Goal: Navigation & Orientation: Find specific page/section

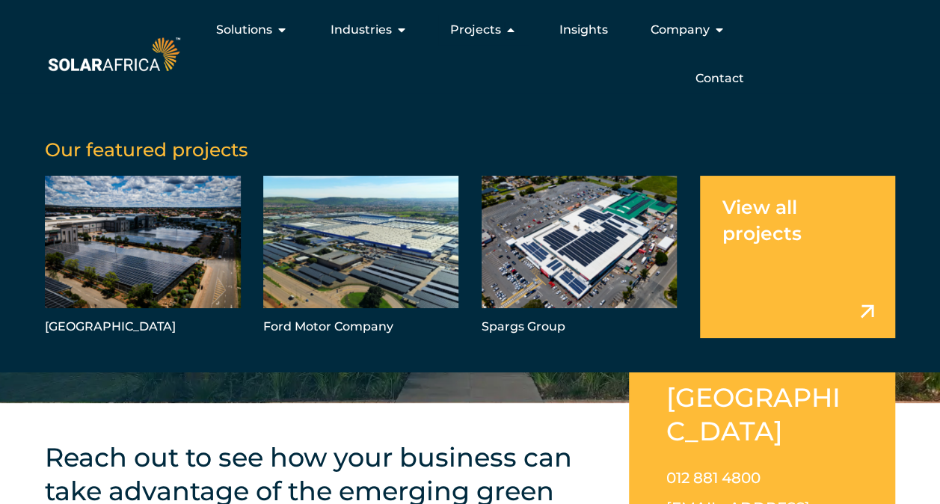
click at [839, 279] on link "Menu" at bounding box center [798, 257] width 196 height 162
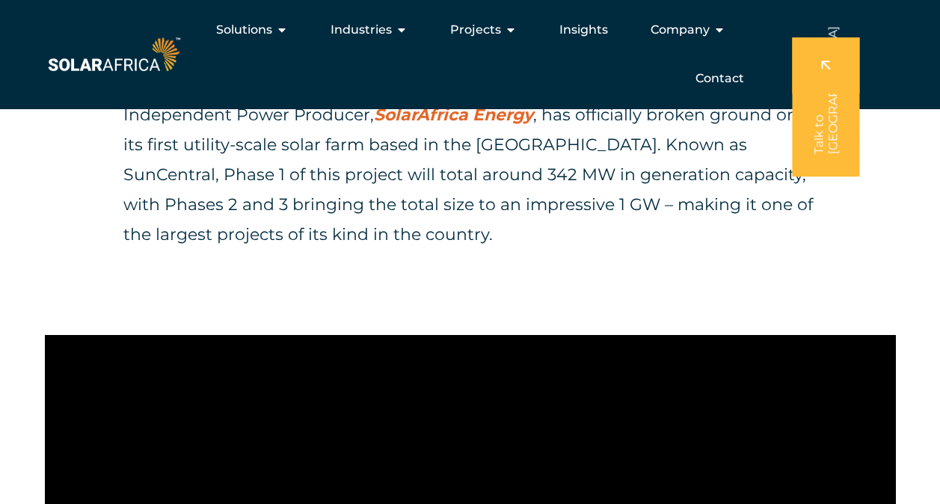
scroll to position [60, 0]
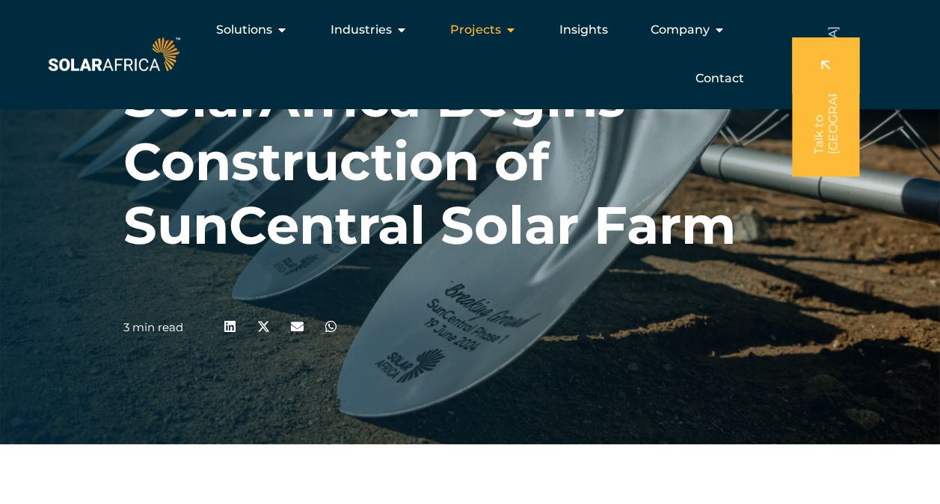
click at [497, 27] on span "Projects" at bounding box center [475, 30] width 51 height 18
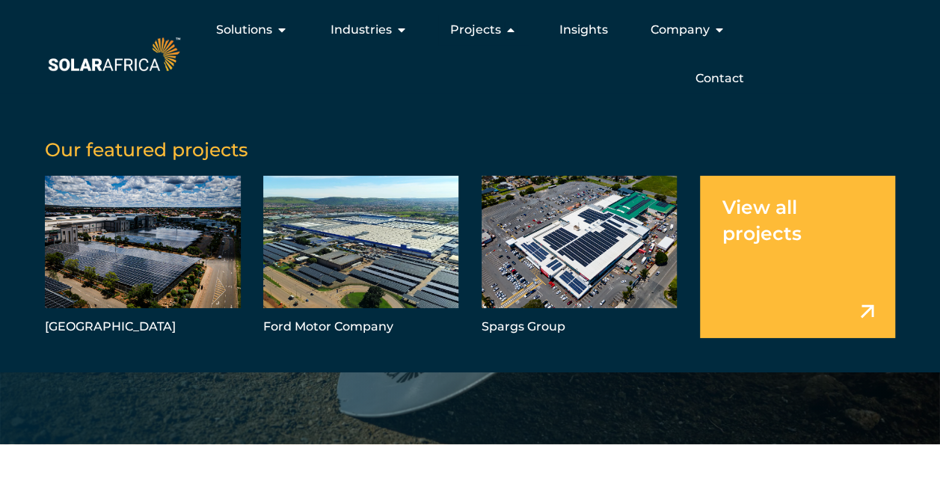
click at [872, 304] on link "Menu" at bounding box center [798, 257] width 196 height 162
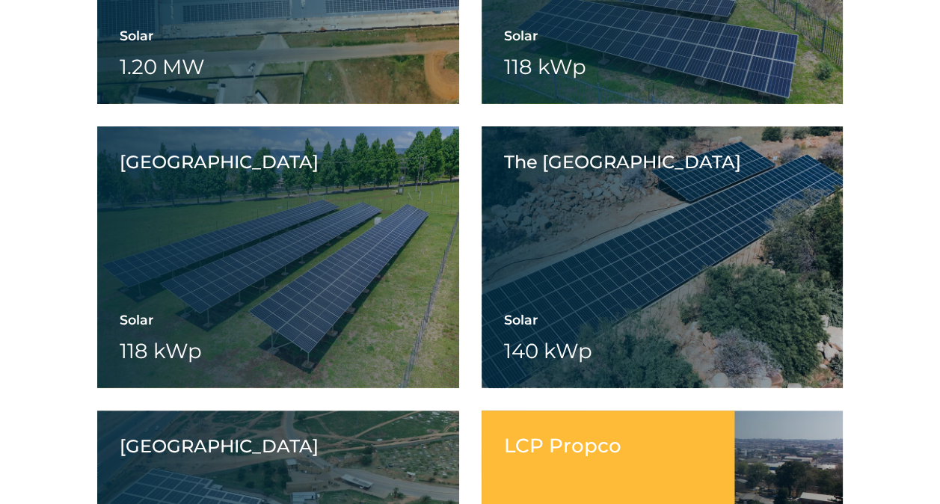
scroll to position [6056, 0]
